Goal: Task Accomplishment & Management: Manage account settings

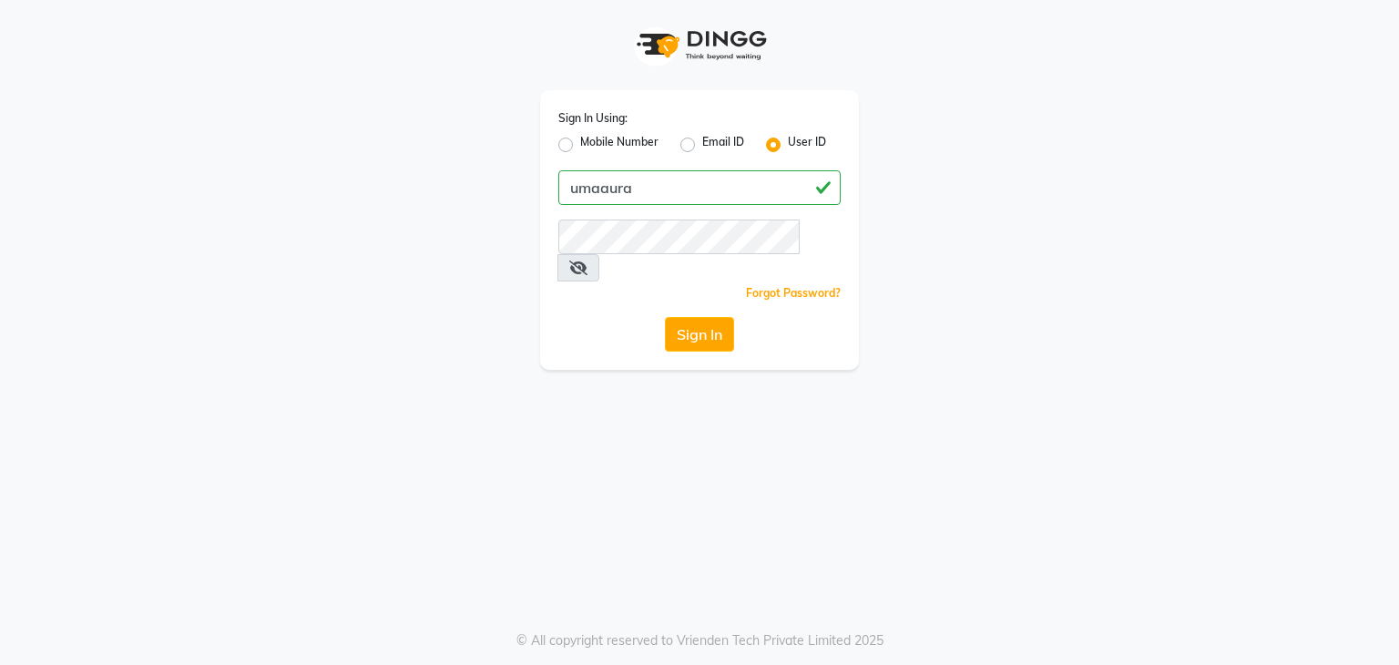
type input "umaaura"
click at [665, 317] on button "Sign In" at bounding box center [699, 334] width 69 height 35
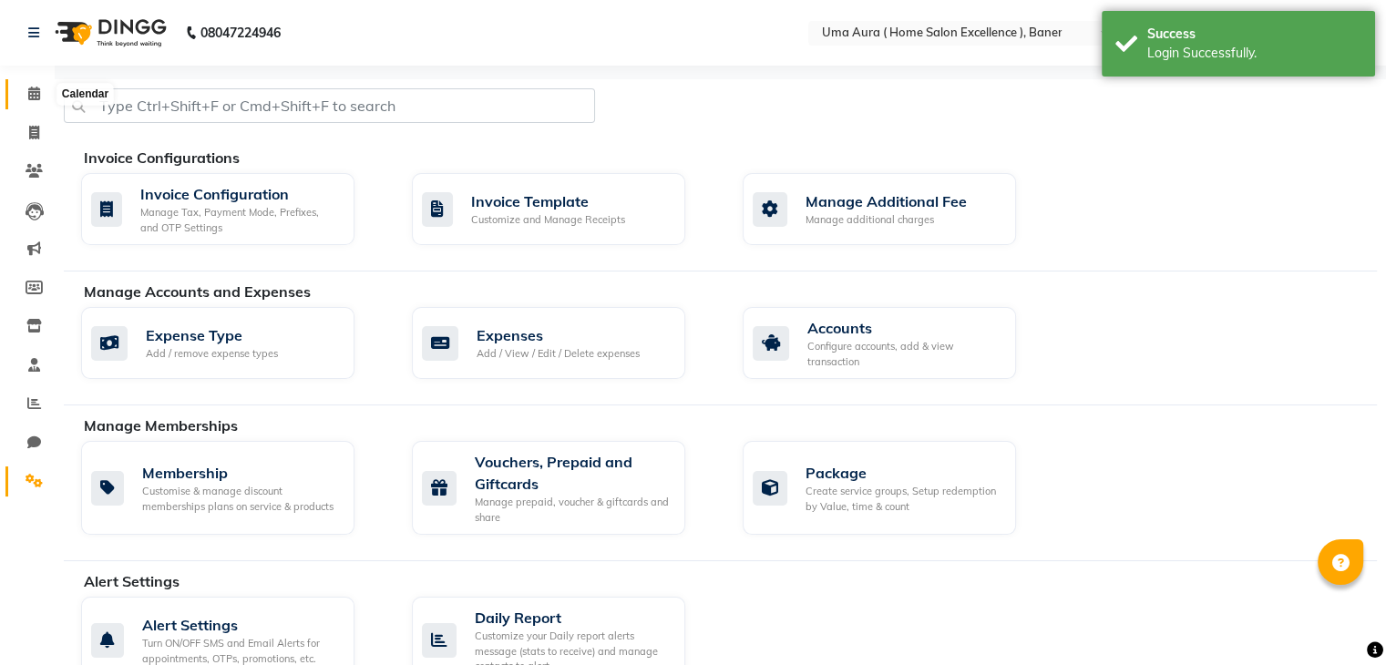
click at [37, 99] on icon at bounding box center [34, 94] width 12 height 14
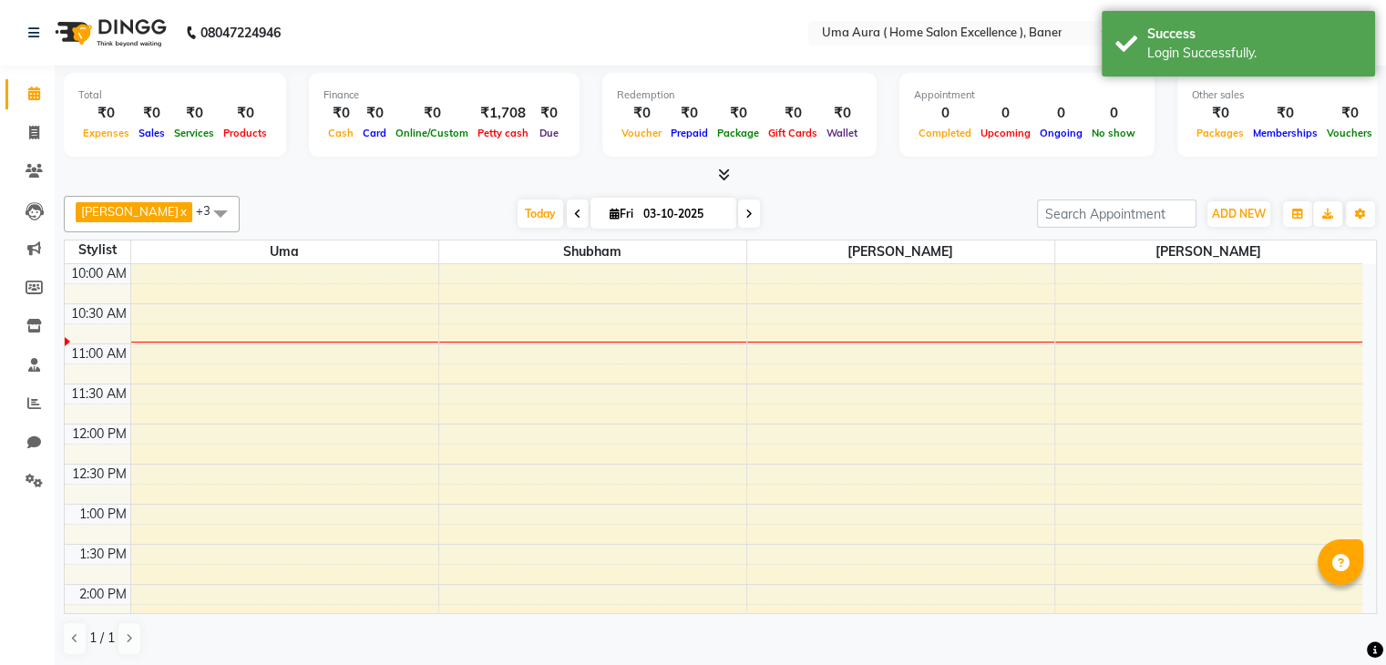
click at [97, 250] on div "Stylist" at bounding box center [98, 250] width 66 height 19
click at [525, 207] on span "Today" at bounding box center [541, 214] width 46 height 28
